Goal: Check status: Check status

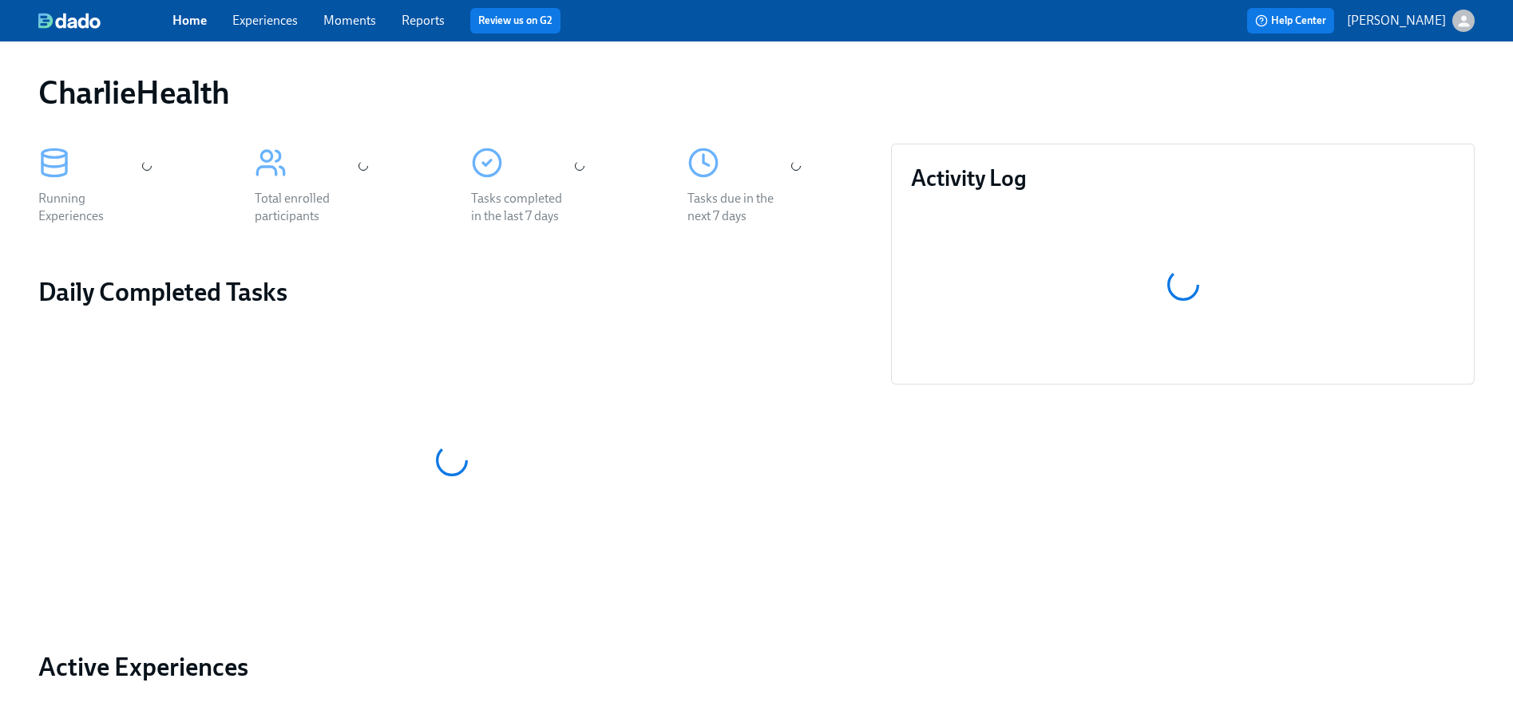
click at [77, 22] on img at bounding box center [69, 21] width 62 height 16
click at [263, 14] on link "Experiences" at bounding box center [264, 20] width 65 height 15
click at [260, 18] on link "Experiences" at bounding box center [264, 20] width 65 height 15
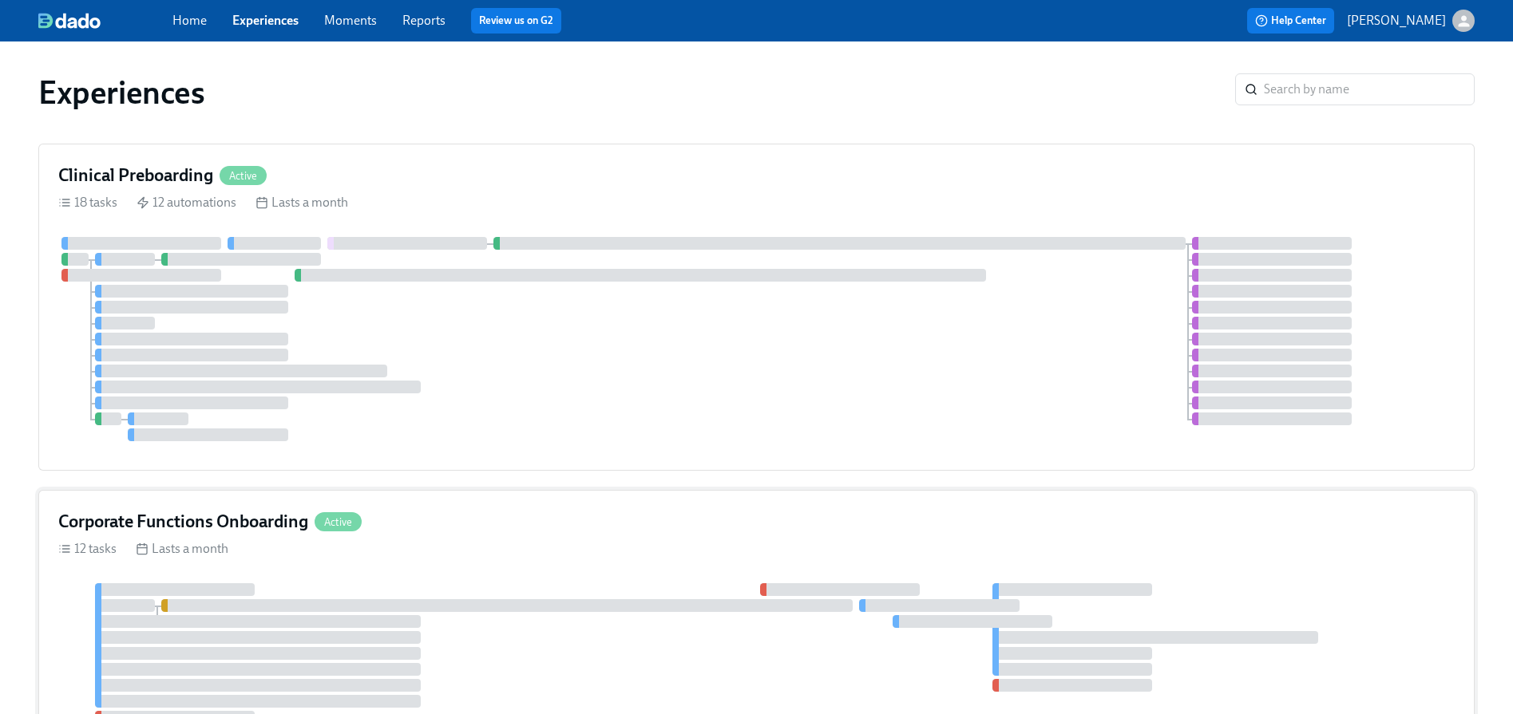
click at [461, 529] on div "Corporate Functions Onboarding Active" at bounding box center [756, 522] width 1396 height 24
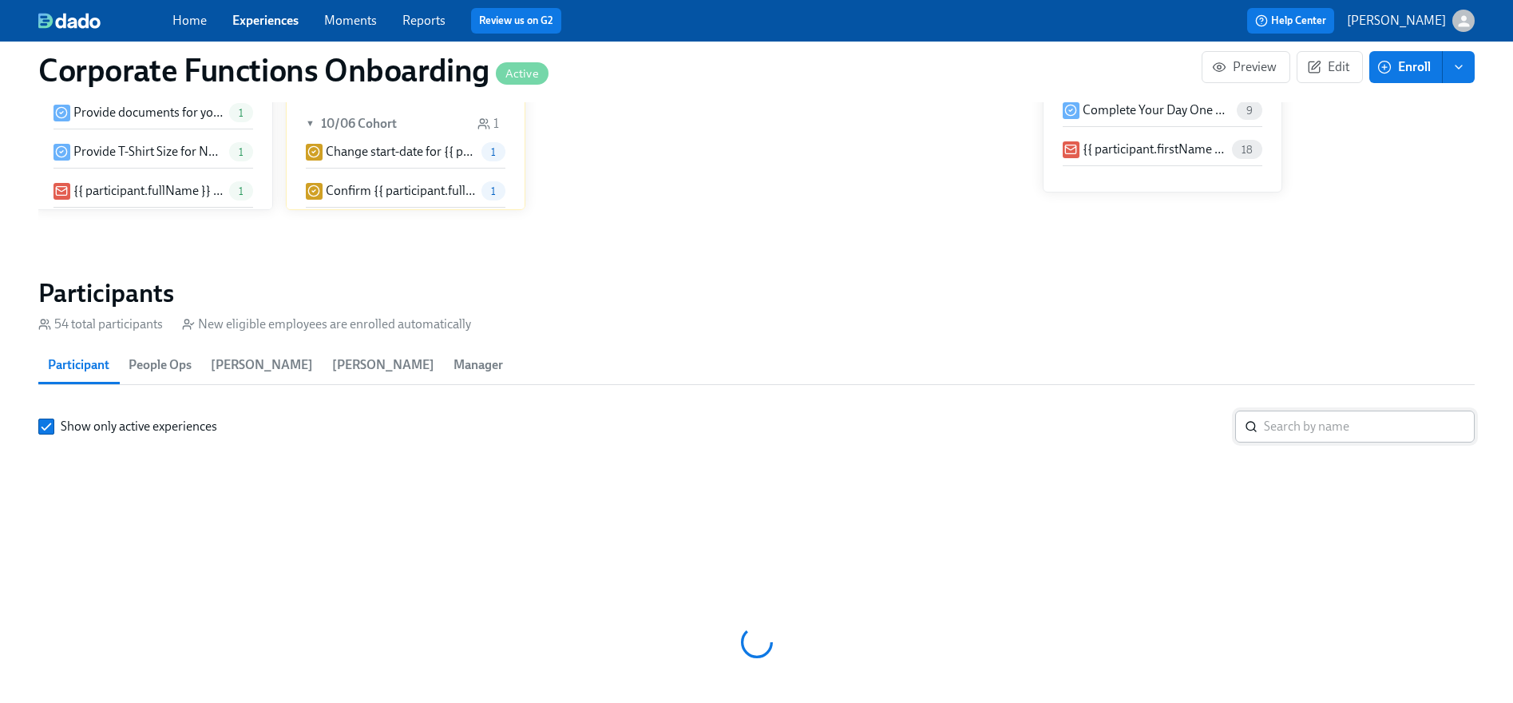
scroll to position [0, 7309]
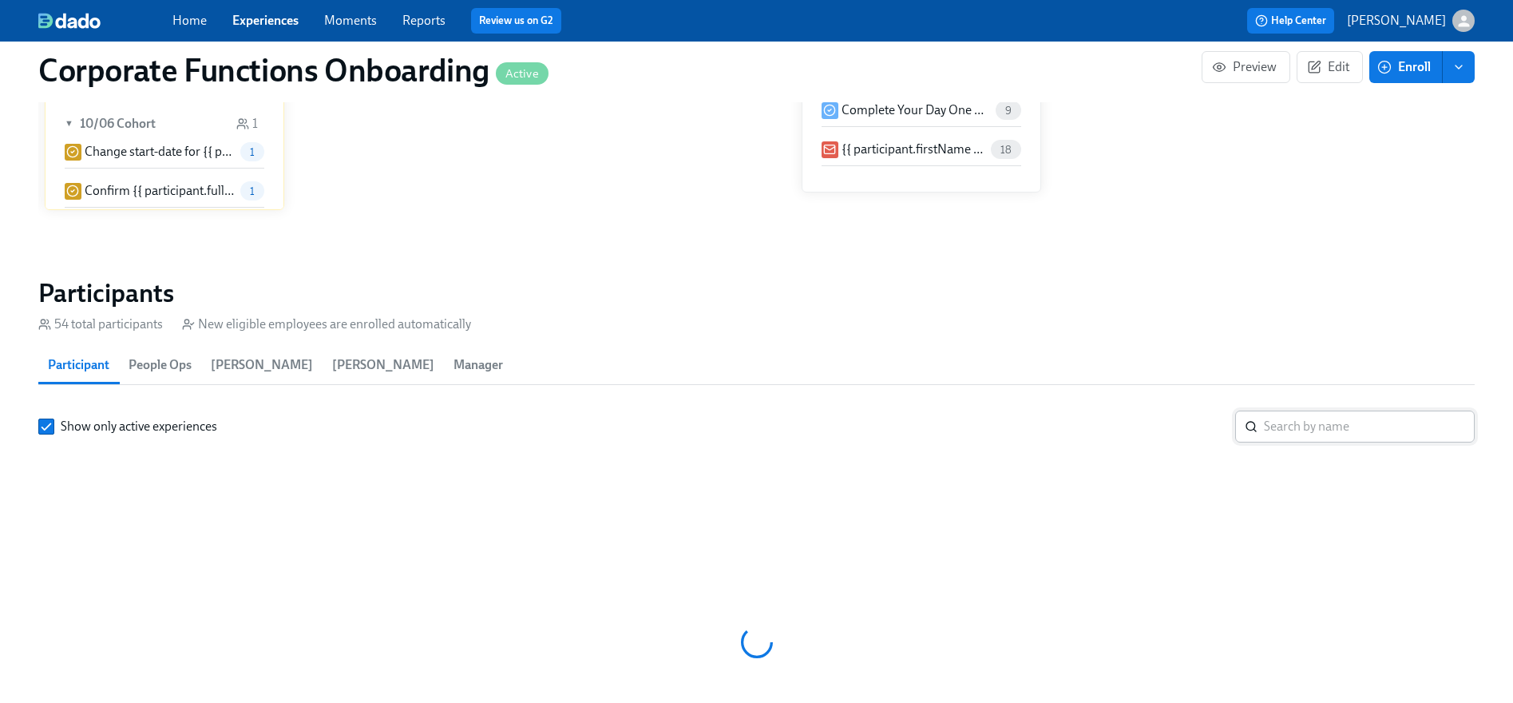
click at [1313, 414] on input "search" at bounding box center [1369, 426] width 211 height 32
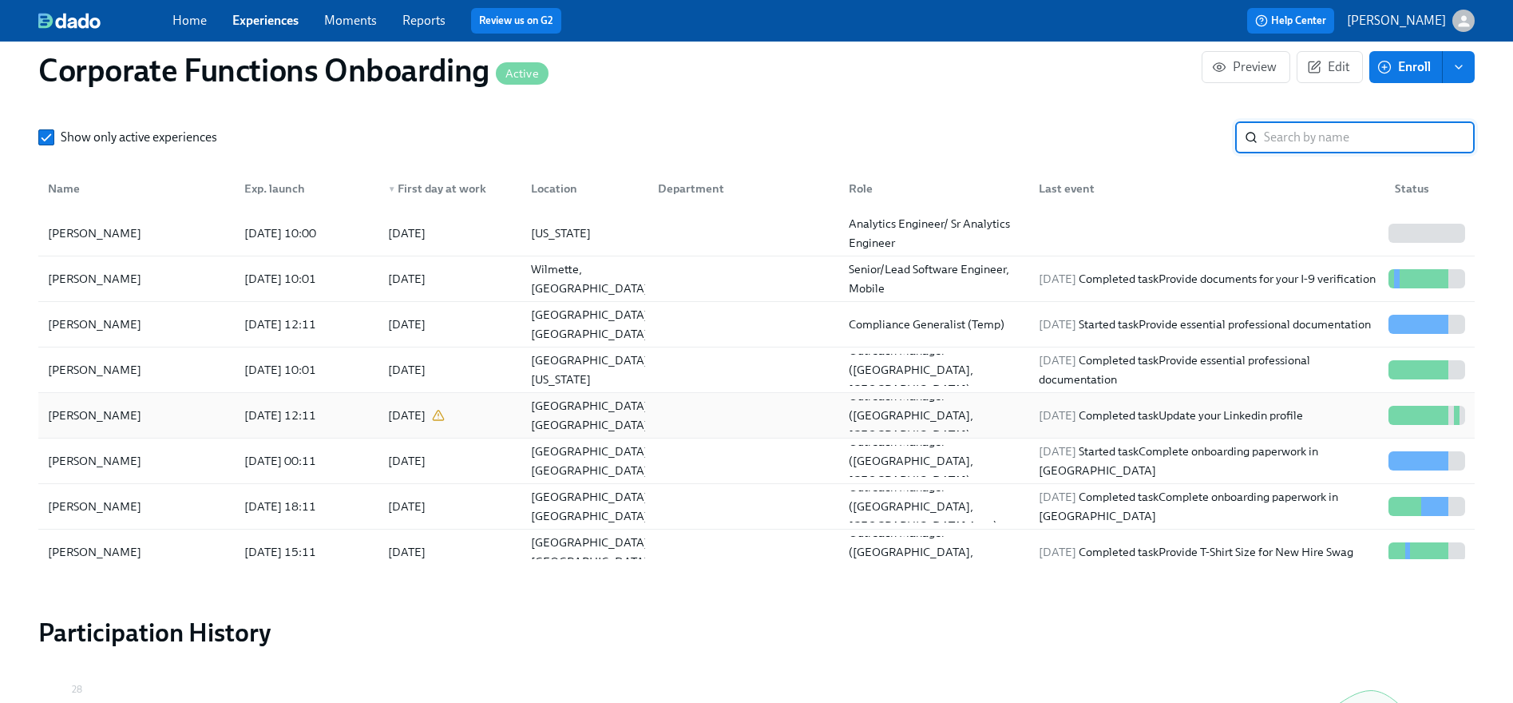
scroll to position [1617, 0]
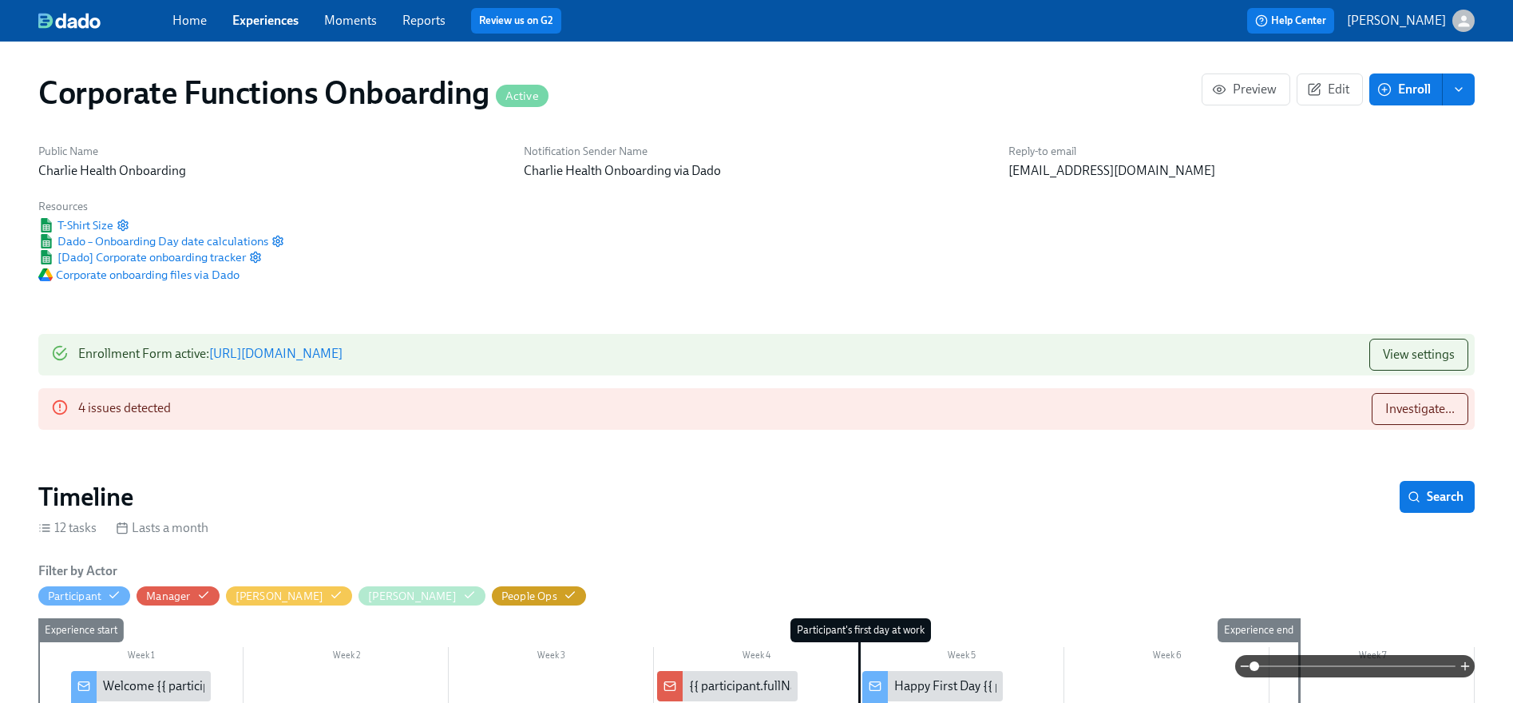
type input "[PERSON_NAME]"
click at [266, 22] on link "Experiences" at bounding box center [265, 20] width 66 height 15
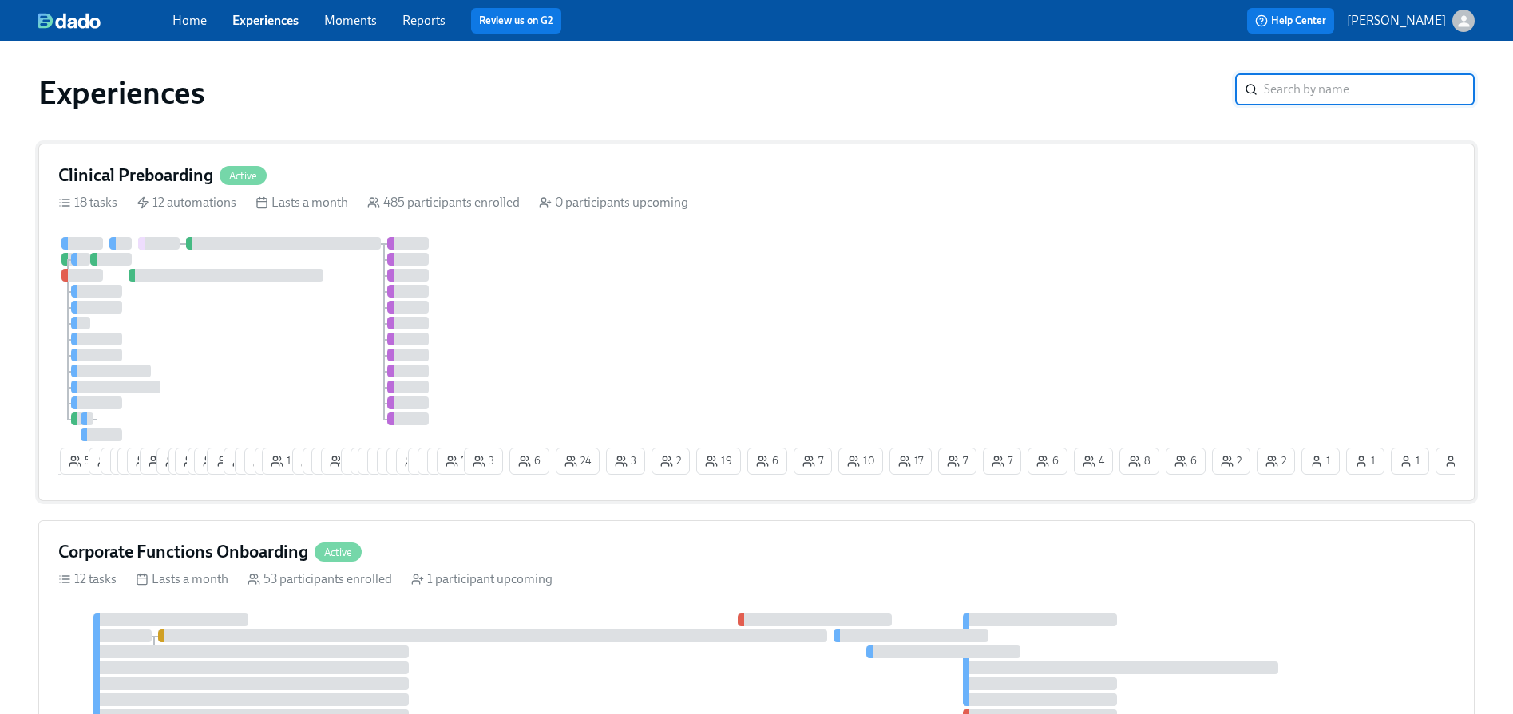
click at [991, 339] on div "6 5 55 10 6 9 10 19 2 11 2 16 2 16 1 12 6 6 3 14 8 1 6 8 4 2 23 21 12 11 12 3 3…" at bounding box center [756, 359] width 1396 height 244
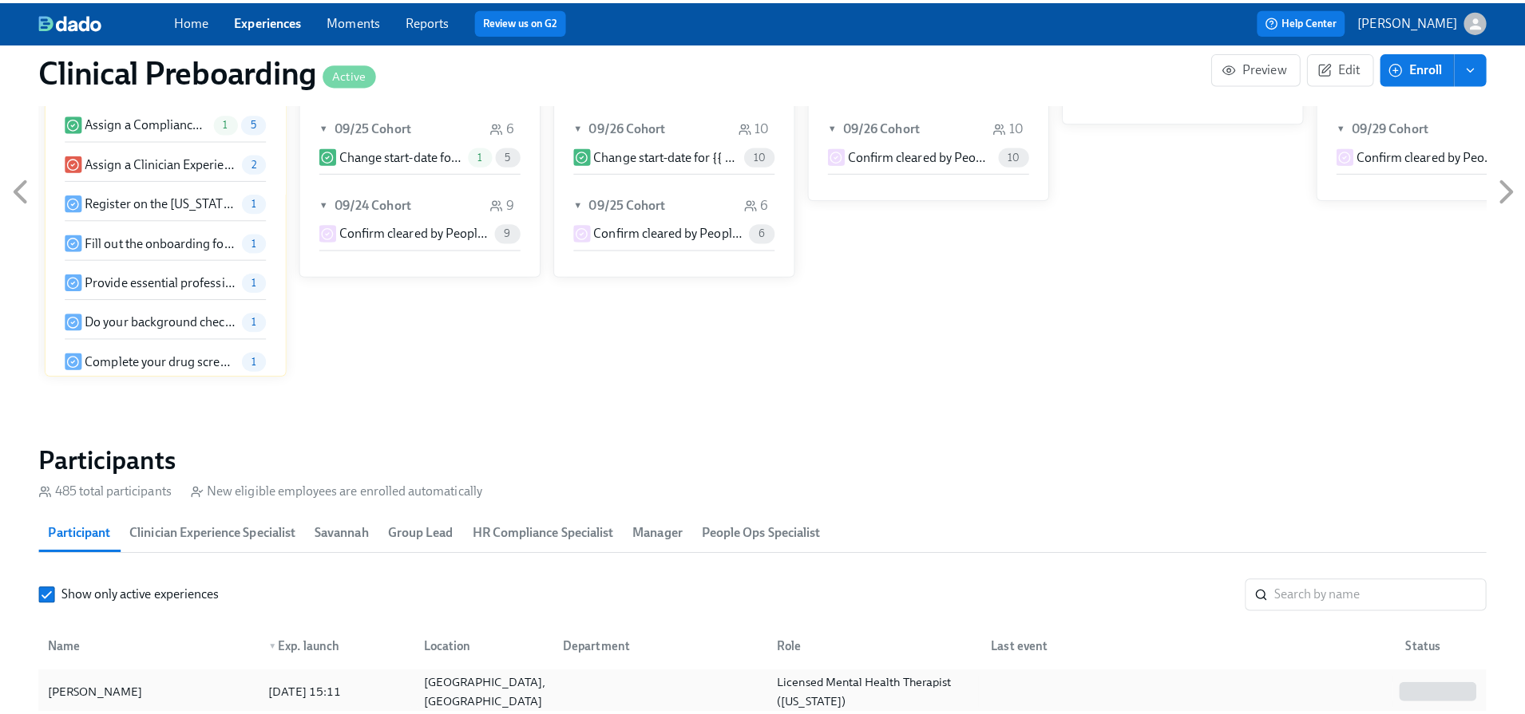
scroll to position [1603, 0]
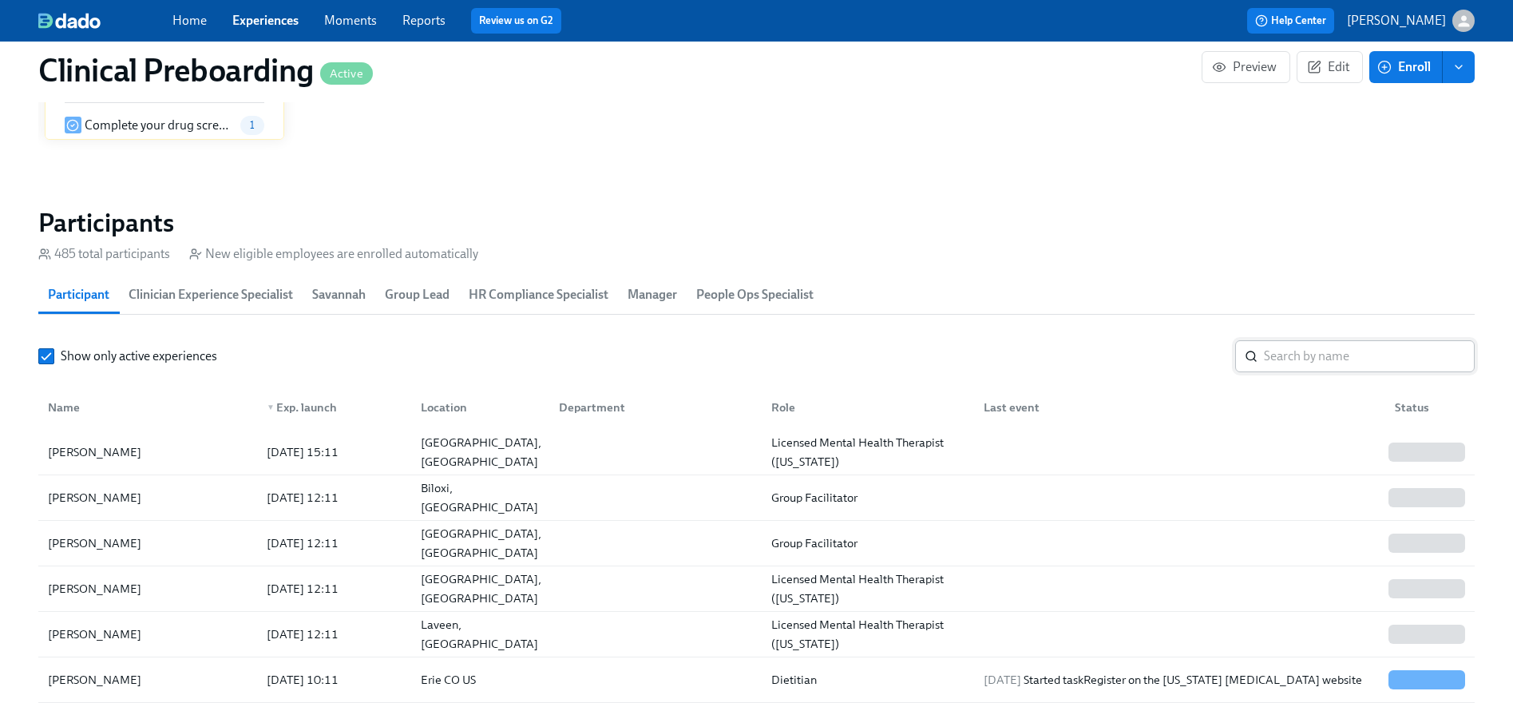
click at [1316, 352] on input "search" at bounding box center [1369, 356] width 211 height 32
type input "r"
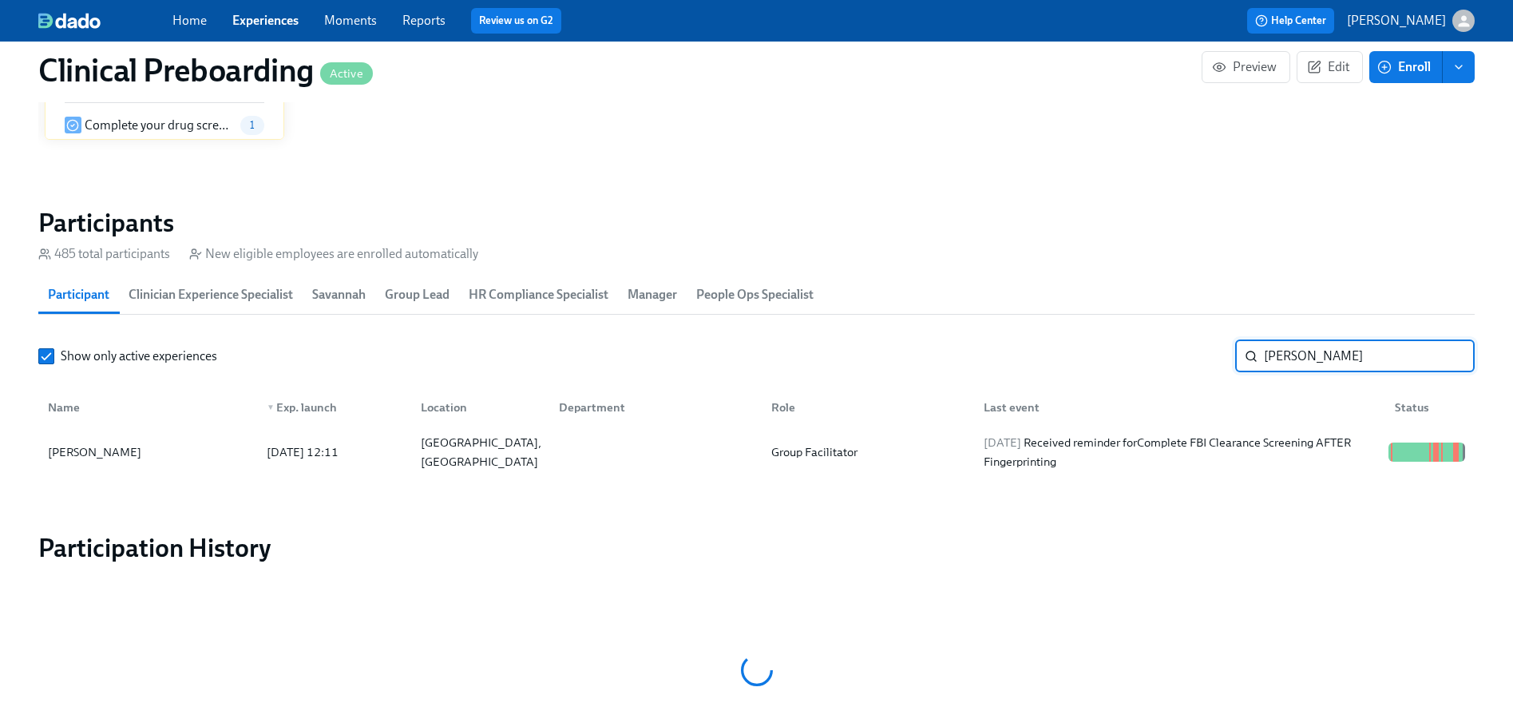
type input "[PERSON_NAME]"
click at [120, 476] on section "Participants 485 total participants New eligible employees are enrolled automat…" at bounding box center [756, 344] width 1436 height 274
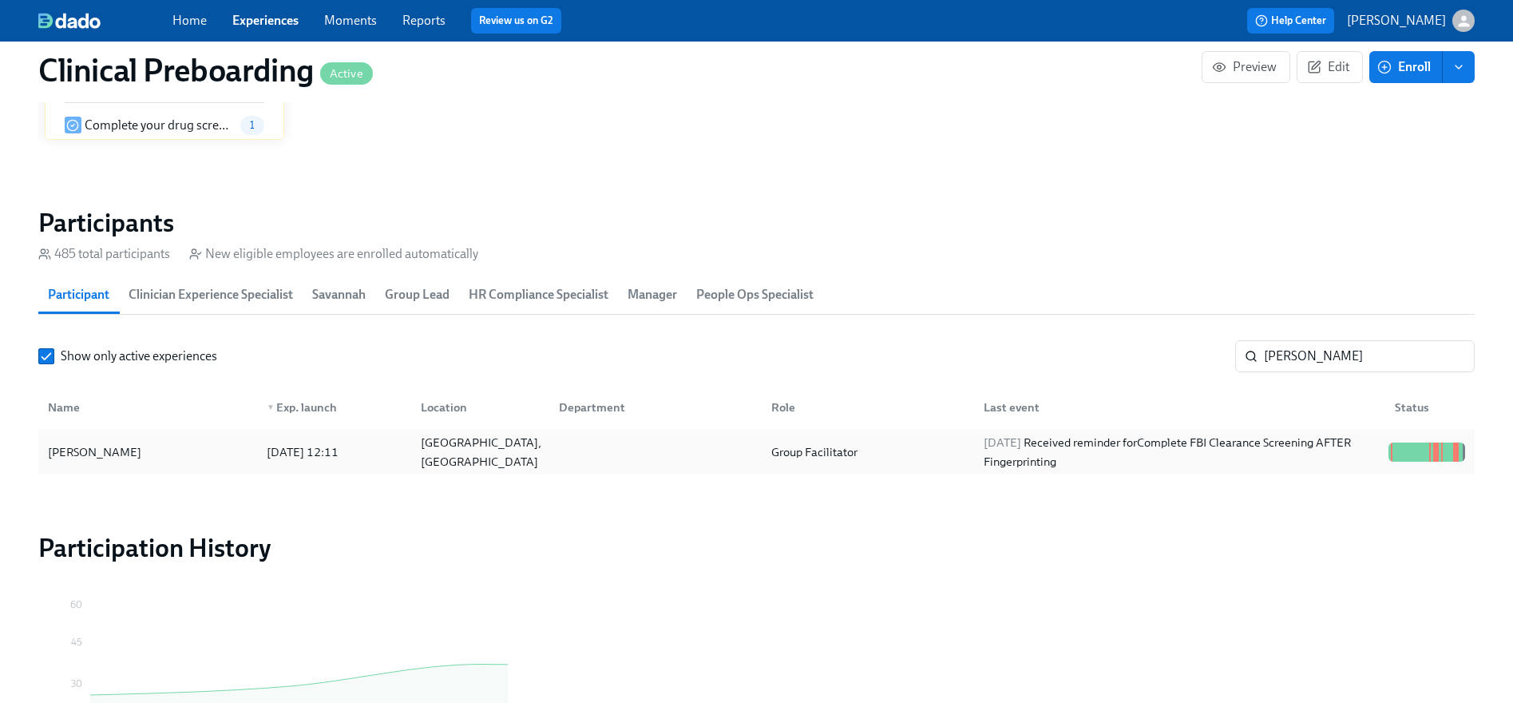
click at [128, 450] on div "[PERSON_NAME]" at bounding box center [95, 451] width 106 height 19
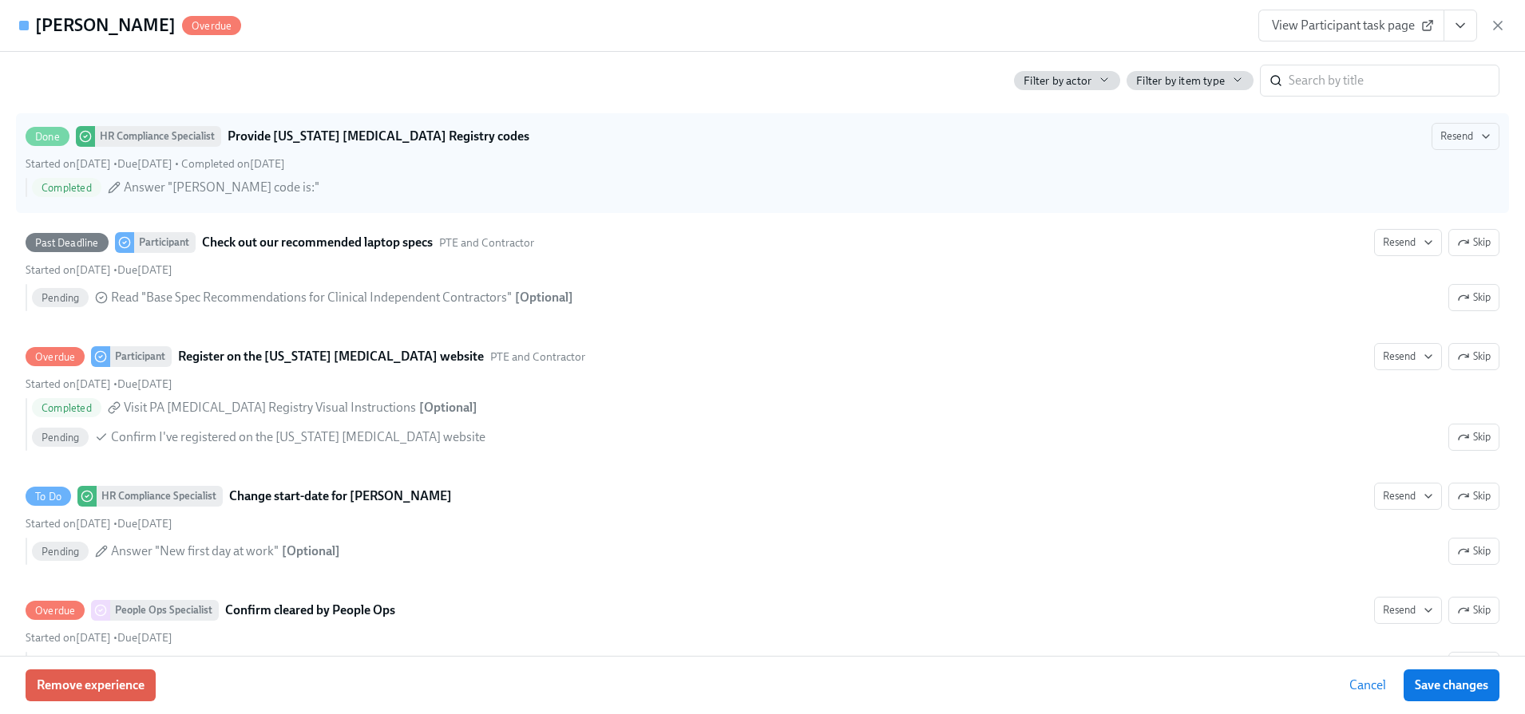
scroll to position [0, 19993]
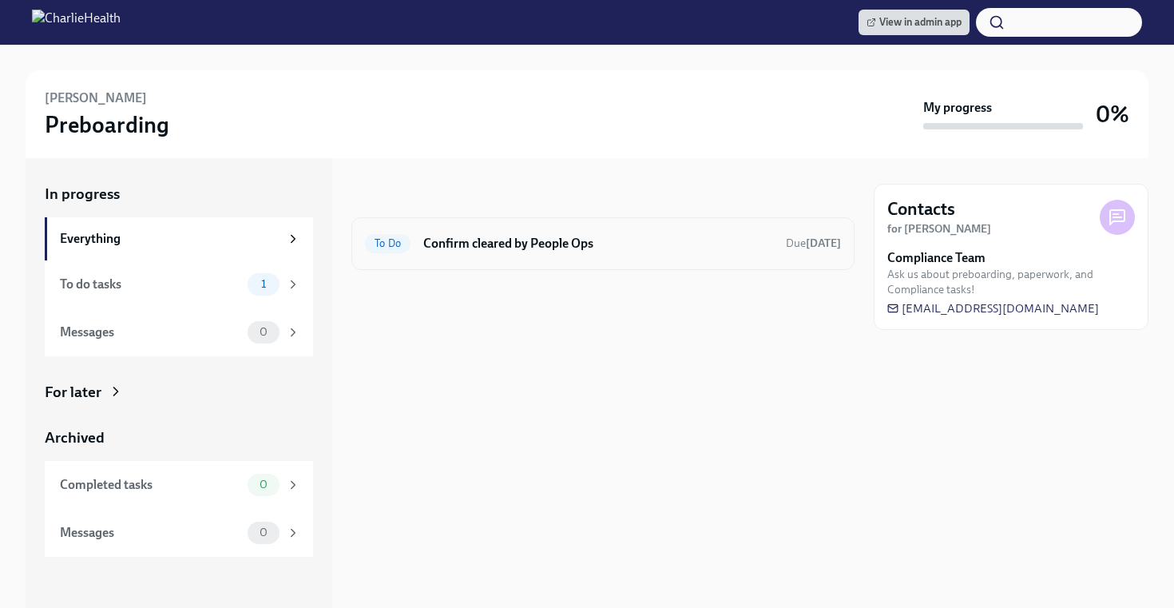
click at [687, 252] on div "To Do Confirm cleared by People Ops Due [DATE]" at bounding box center [603, 244] width 476 height 26
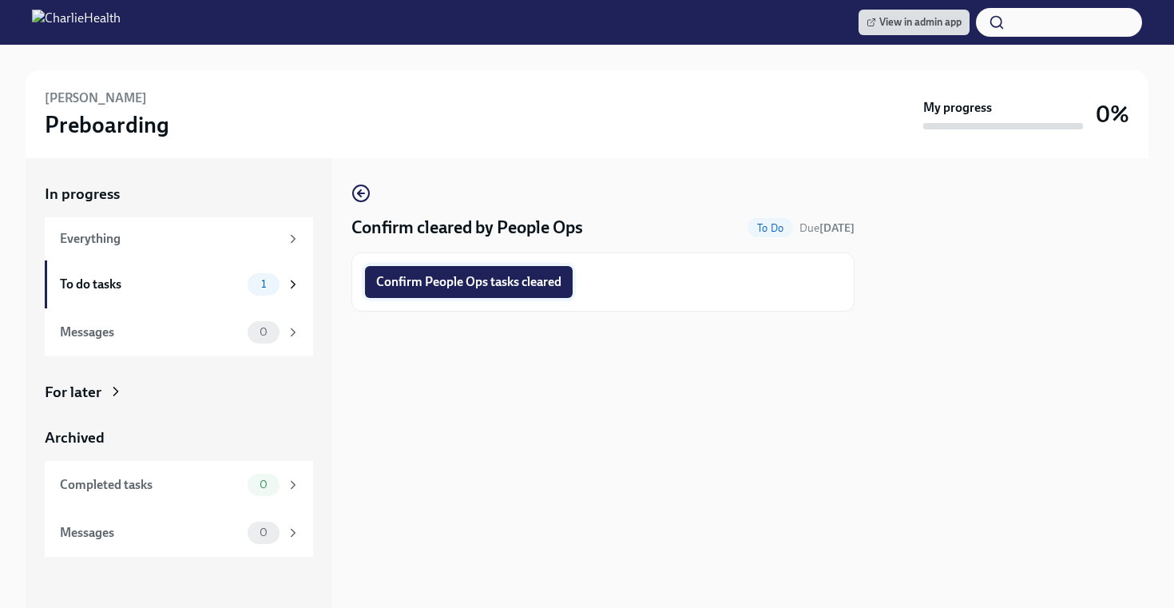
click at [493, 276] on span "Confirm People Ops tasks cleared" at bounding box center [468, 282] width 185 height 16
